Goal: Communication & Community: Answer question/provide support

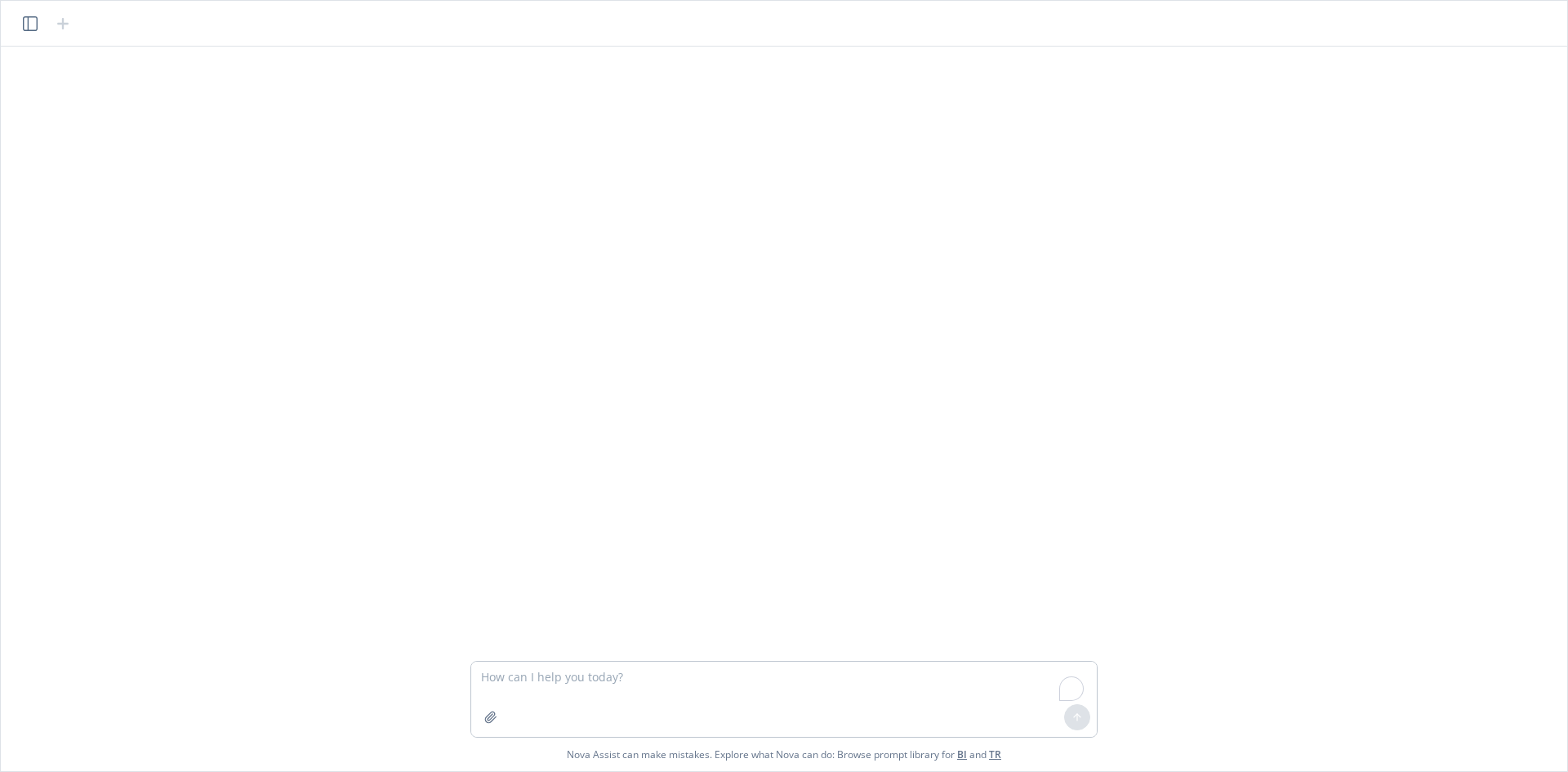
click at [722, 683] on textarea "To enrich screen reader interactions, please activate Accessibility in Grammarl…" at bounding box center [784, 700] width 626 height 76
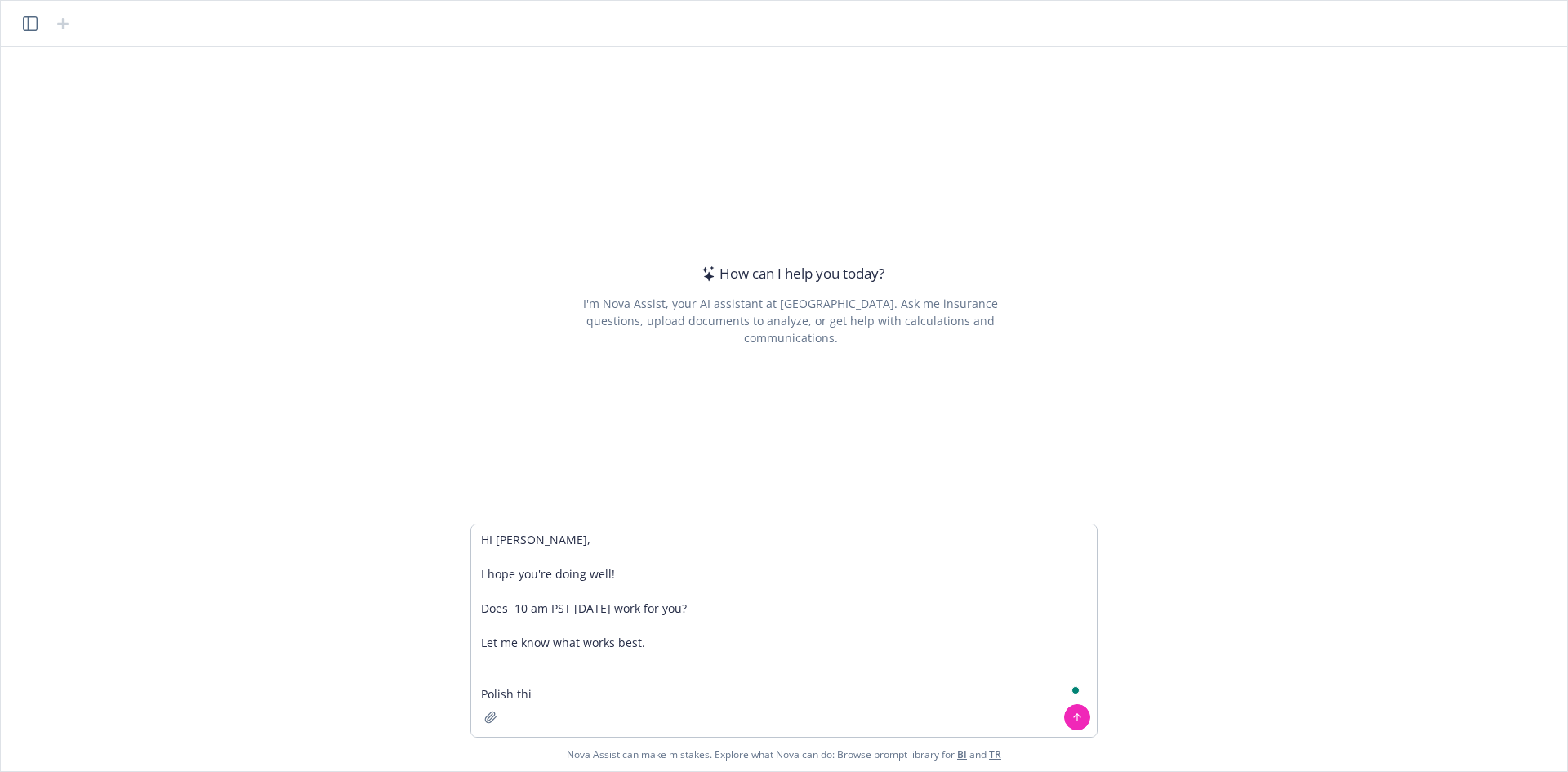
type textarea "HI [PERSON_NAME], I hope you're doing well! Does 10 am PST [DATE] work for you?…"
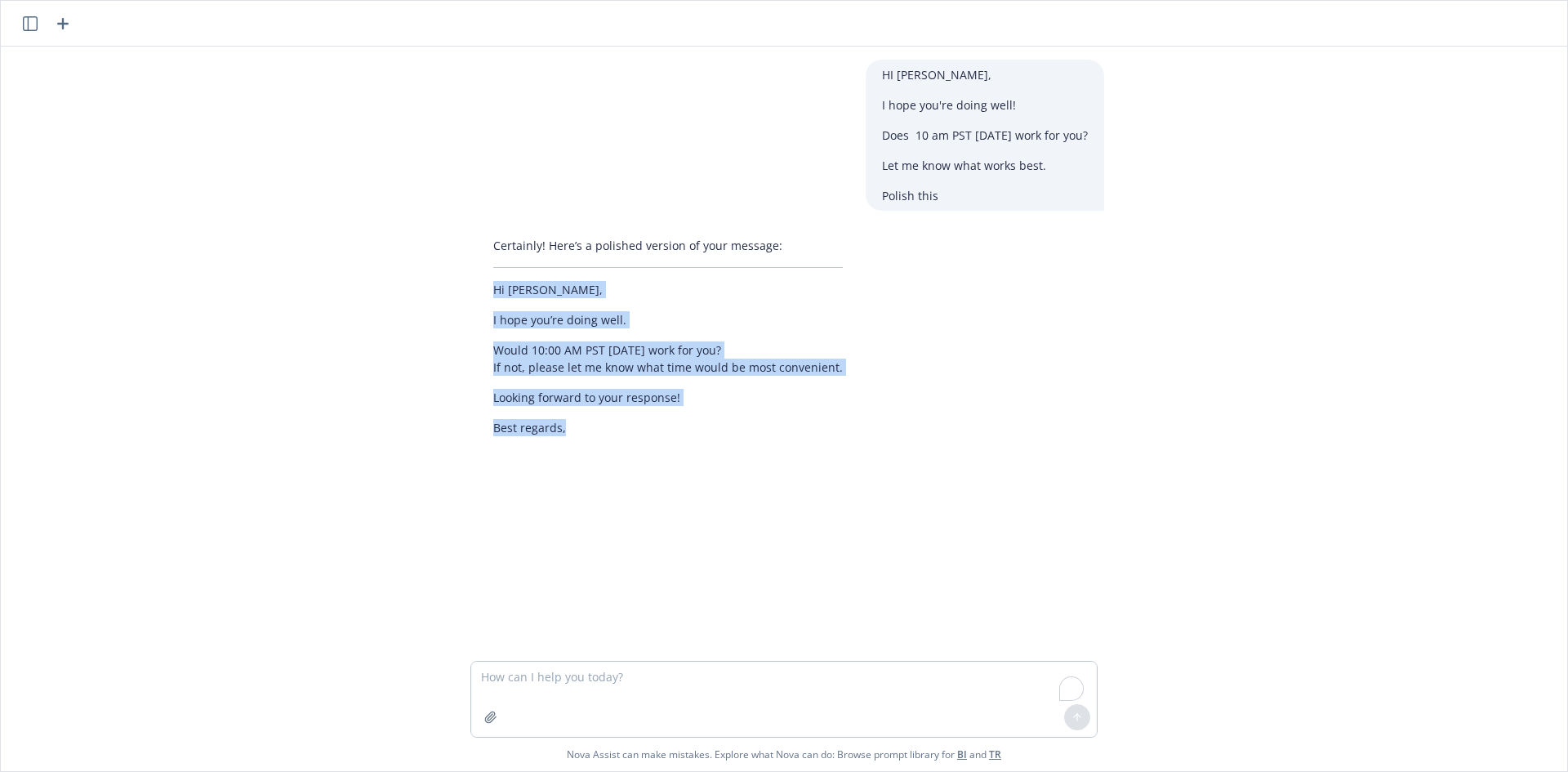
drag, startPoint x: 487, startPoint y: 288, endPoint x: 623, endPoint y: 434, distance: 199.5
click at [623, 434] on div "Certainly! Here’s a polished version of your message: Hi [PERSON_NAME], I hope …" at bounding box center [667, 337] width 383 height 212
copy div "Hi [PERSON_NAME], I hope you’re doing well. Would 10:00 AM PST [DATE] work for …"
